Goal: Task Accomplishment & Management: Manage account settings

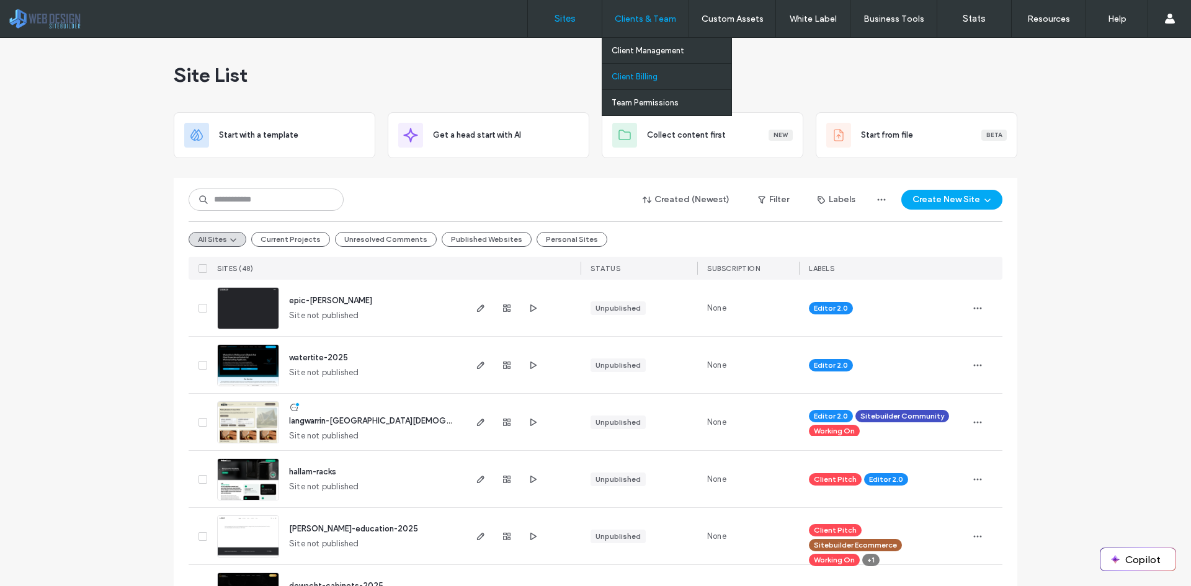
click at [663, 81] on link "Client Billing" at bounding box center [672, 76] width 120 height 25
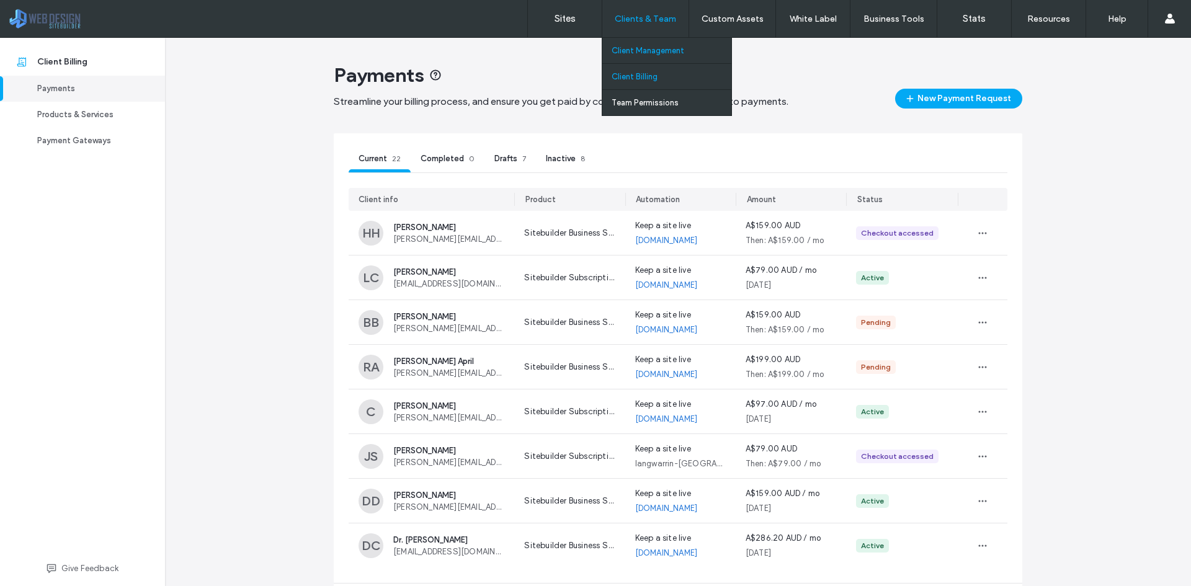
click at [663, 55] on link "Client Management" at bounding box center [672, 50] width 120 height 25
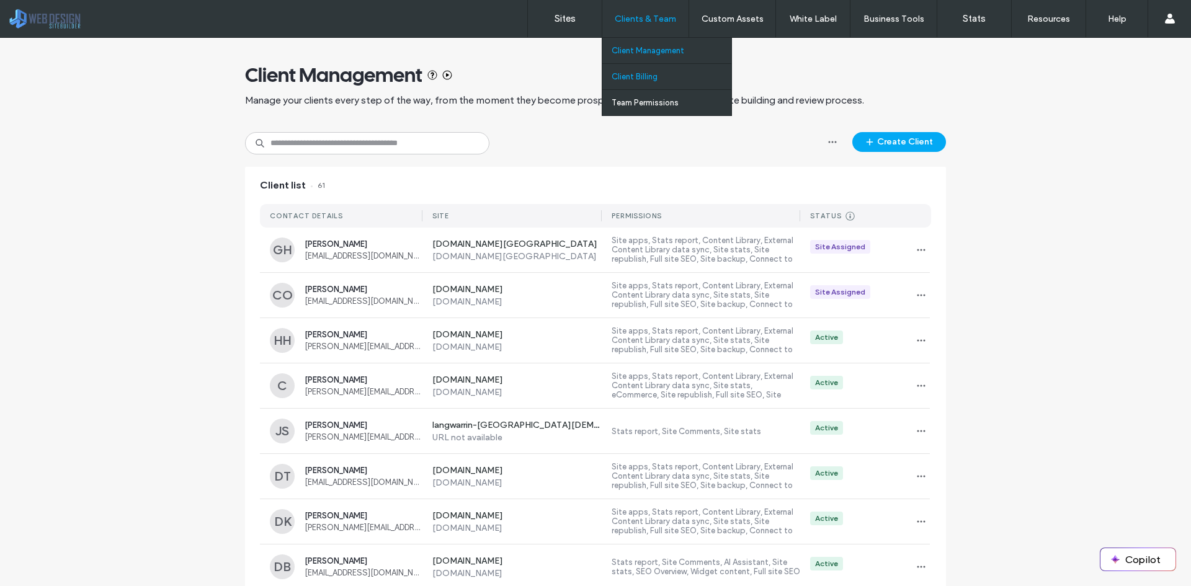
click at [648, 78] on label "Client Billing" at bounding box center [635, 76] width 46 height 9
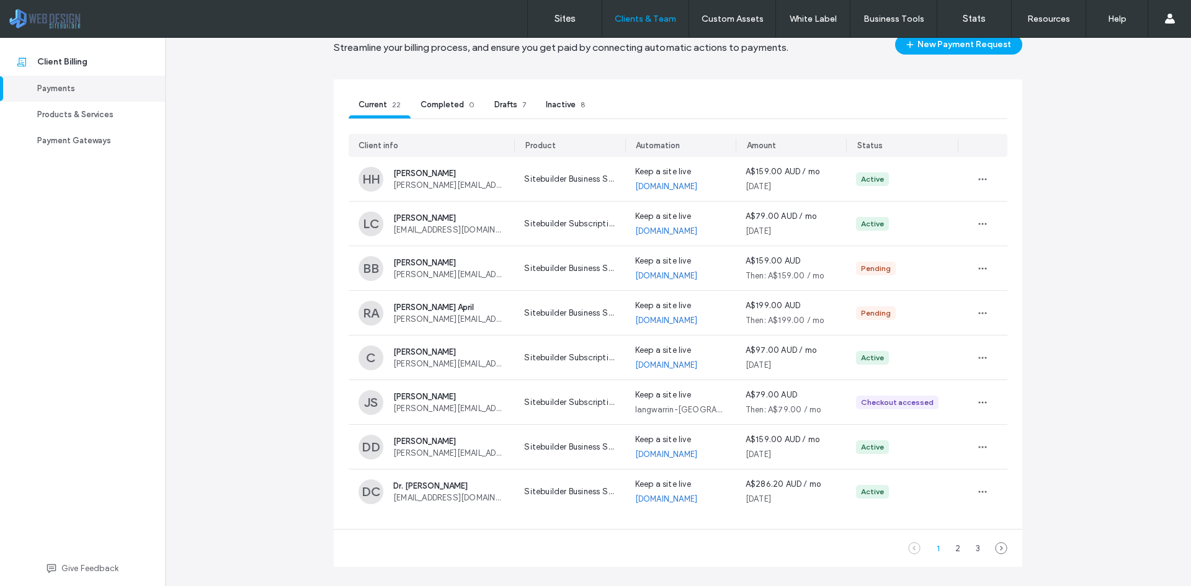
scroll to position [62, 0]
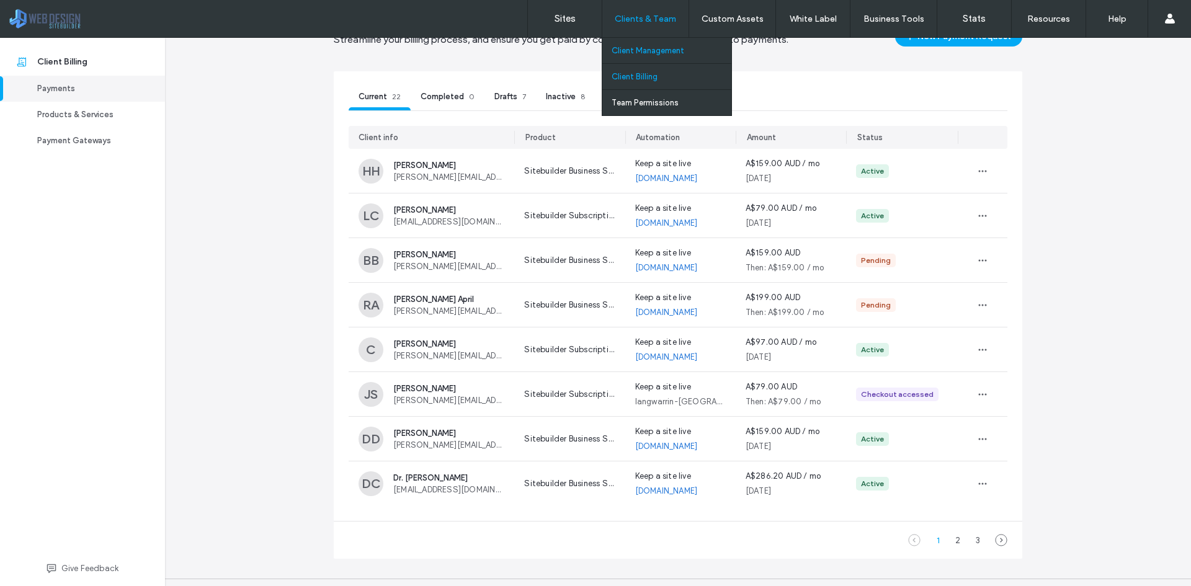
click at [659, 56] on link "Client Management" at bounding box center [672, 50] width 120 height 25
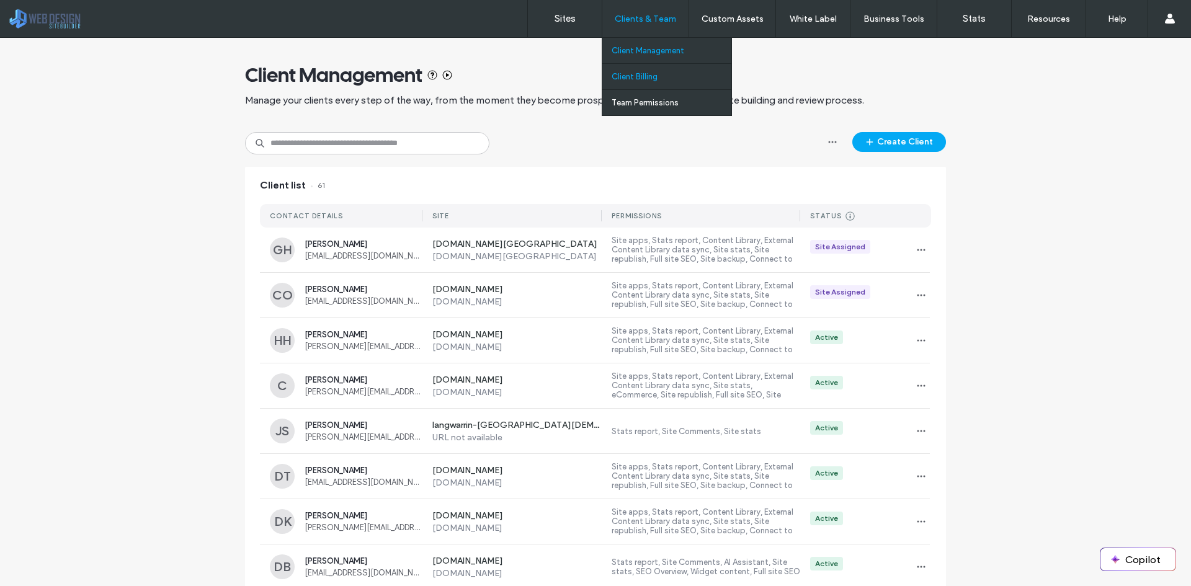
click at [645, 78] on label "Client Billing" at bounding box center [635, 76] width 46 height 9
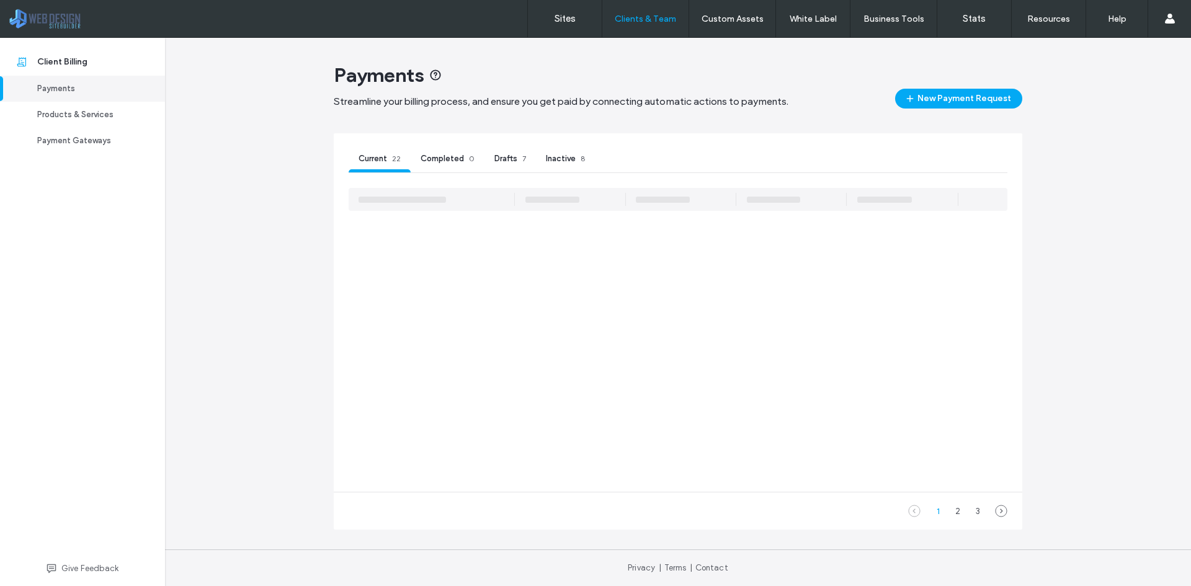
click at [495, 156] on span "Drafts" at bounding box center [506, 158] width 23 height 9
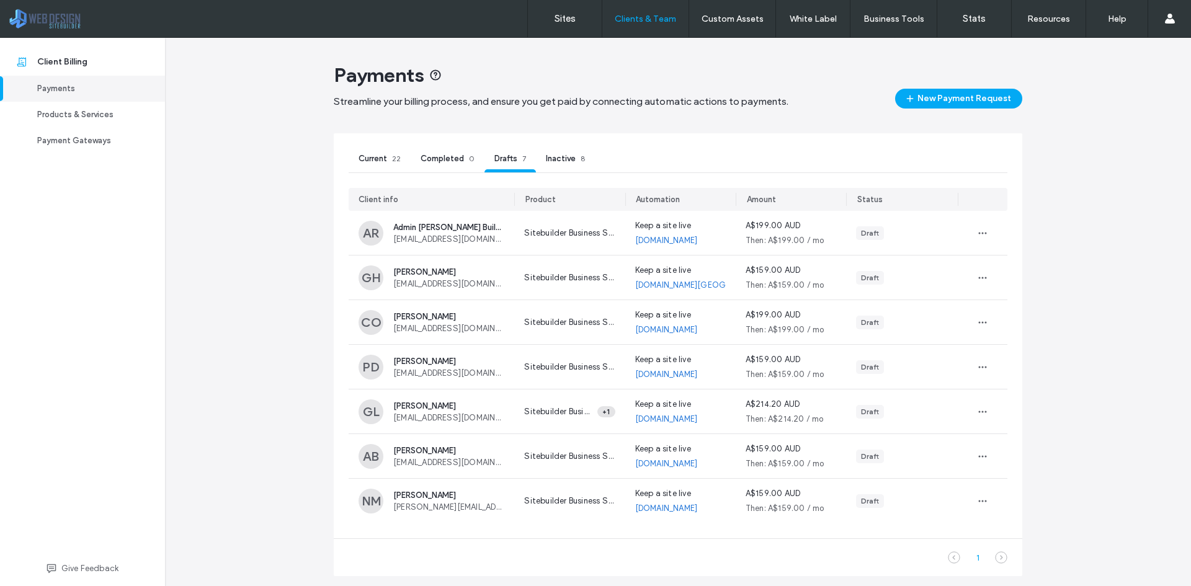
click at [996, 558] on icon at bounding box center [1001, 558] width 12 height 12
